Goal: Navigation & Orientation: Find specific page/section

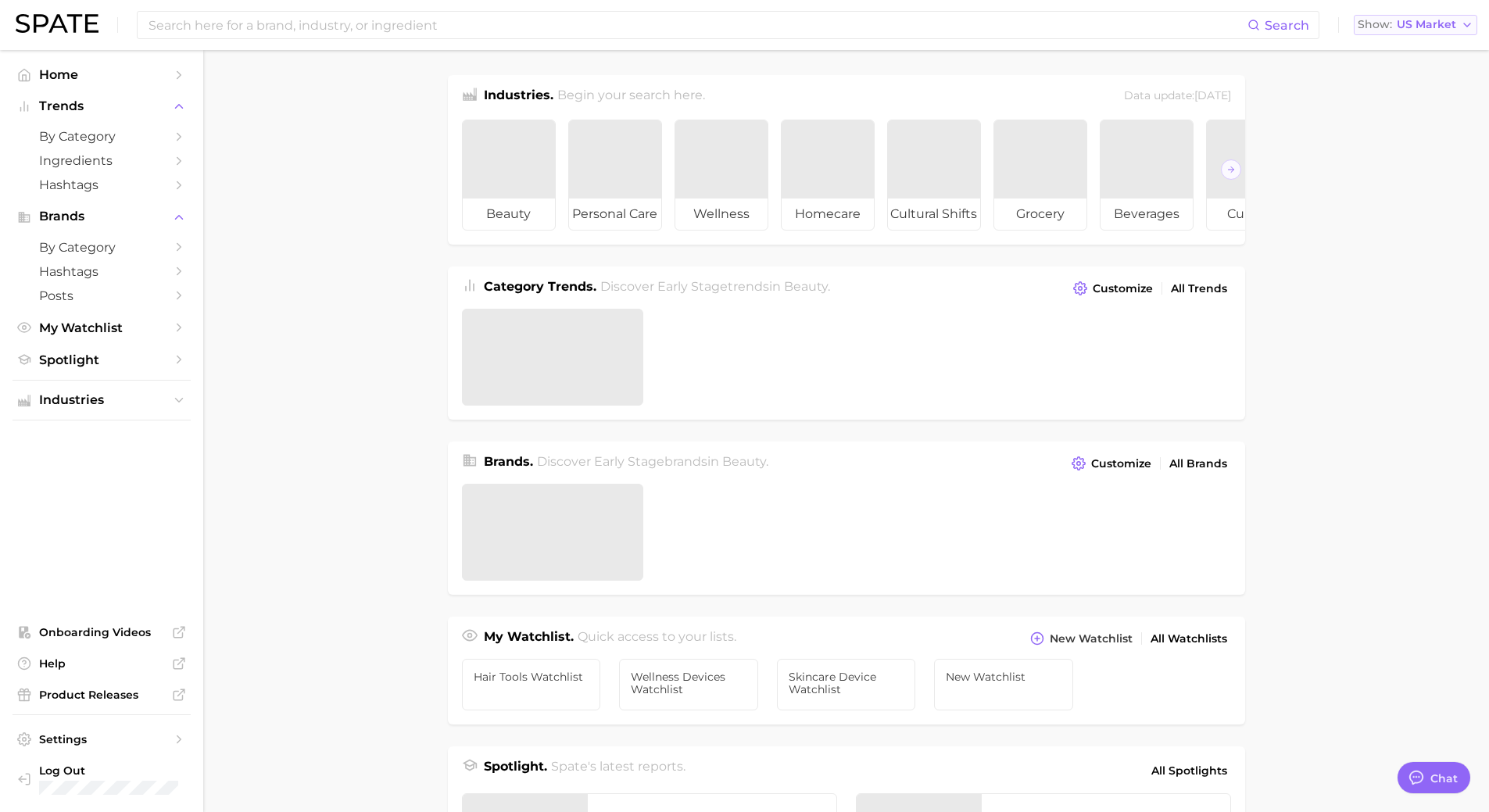
click at [1423, 24] on span "US Market" at bounding box center [1426, 25] width 59 height 9
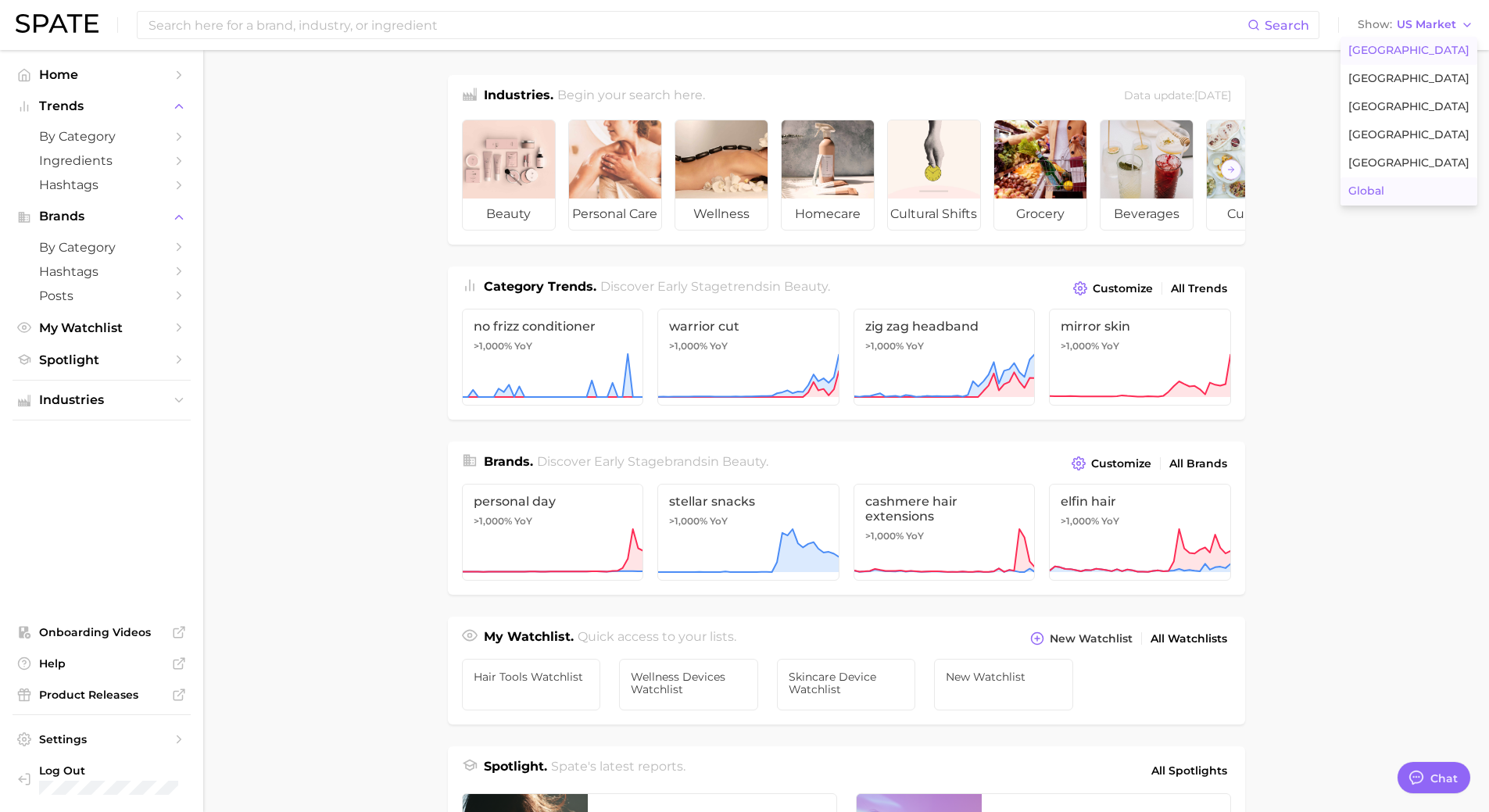
click at [1384, 189] on span "Global" at bounding box center [1366, 191] width 36 height 13
